Goal: Information Seeking & Learning: Learn about a topic

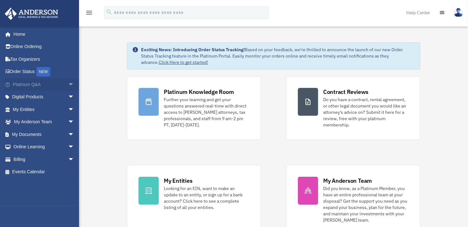
click at [30, 88] on link "Platinum Q&A arrow_drop_down" at bounding box center [43, 84] width 79 height 13
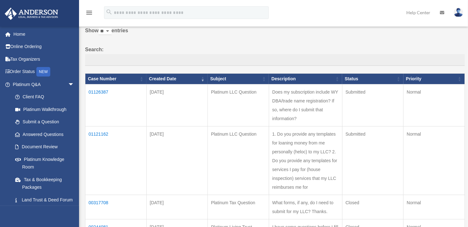
scroll to position [63, 0]
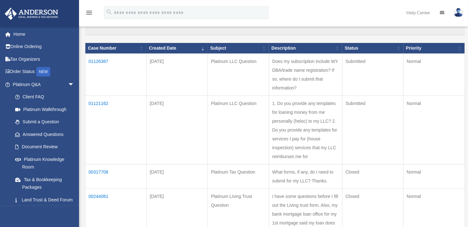
click at [103, 104] on td "01121162" at bounding box center [115, 129] width 61 height 69
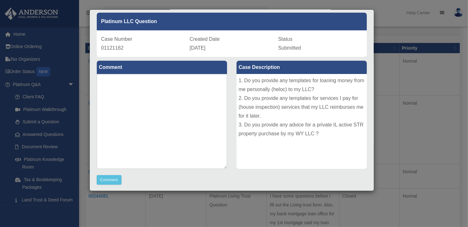
scroll to position [0, 0]
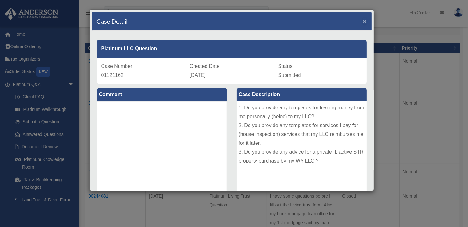
click at [362, 21] on span "×" at bounding box center [364, 20] width 4 height 7
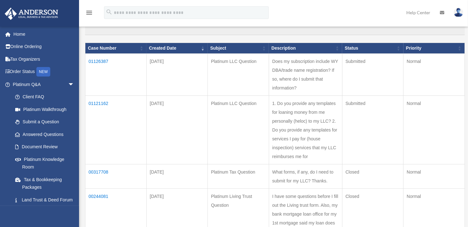
click at [103, 60] on td "01126387" at bounding box center [115, 74] width 61 height 42
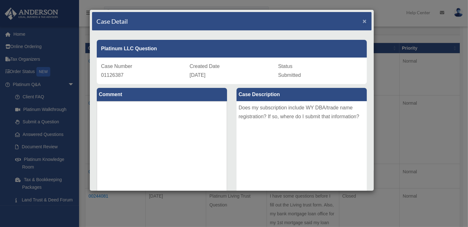
click at [362, 20] on span "×" at bounding box center [364, 20] width 4 height 7
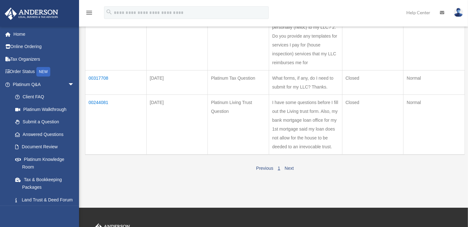
scroll to position [63, 0]
